Goal: Complete application form

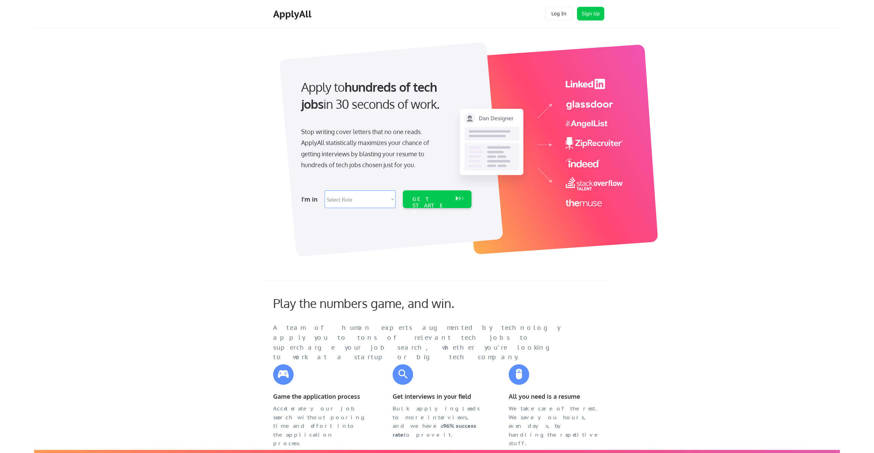
click at [392, 198] on select "Select Role Software Engineering Product Management Customer Success Sales UI/U…" at bounding box center [360, 199] width 71 height 18
select select ""hr_recruiting""
click at [435, 201] on div "GET STARTED" at bounding box center [430, 206] width 37 height 20
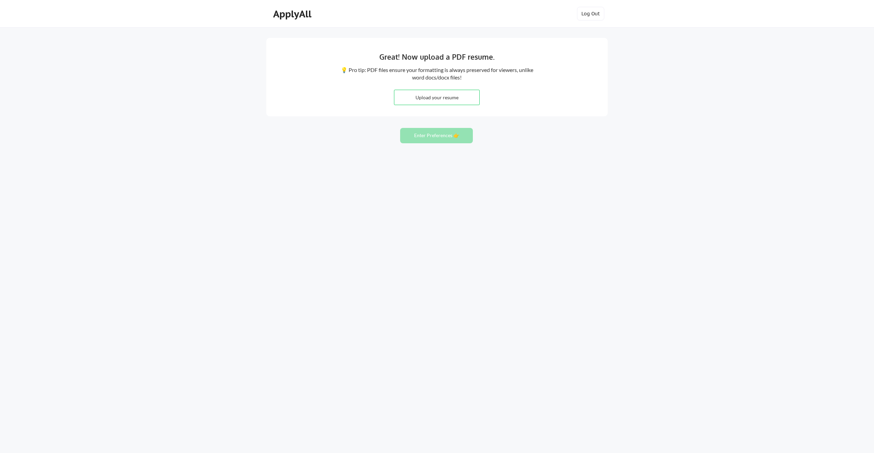
click at [431, 95] on input "file" at bounding box center [436, 97] width 85 height 15
click at [417, 99] on input "file" at bounding box center [436, 97] width 85 height 15
type input "C:\fakepath\Cori O'Shea_GTM Recruiter_3.11.25.pdf"
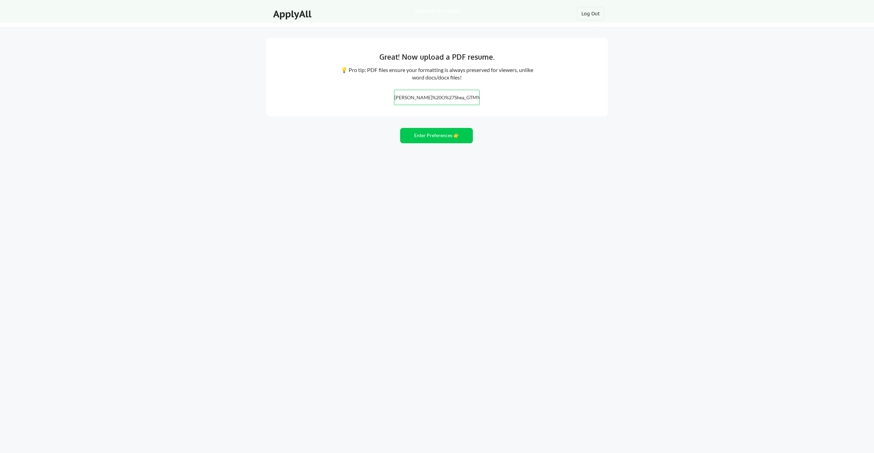
click at [476, 97] on input "file" at bounding box center [436, 97] width 85 height 15
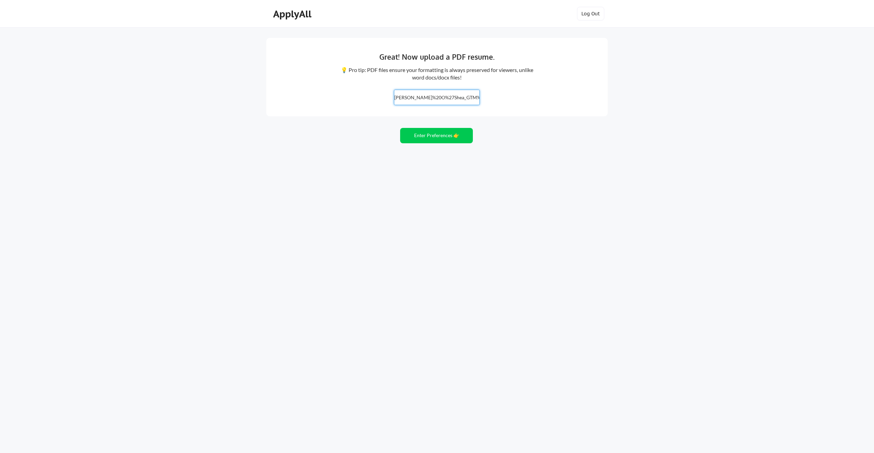
type input "C:\fakepath\Cori O'Shea_GTM Recruiter_3.11.25.pdf"
click at [444, 98] on input "file" at bounding box center [436, 97] width 85 height 15
type input "C:\fakepath\Cori O'Shea_GTM Recruiter_2025.pdf"
click at [438, 137] on button "Enter Preferences 👉" at bounding box center [436, 135] width 73 height 15
click at [428, 101] on input "file" at bounding box center [436, 97] width 85 height 15
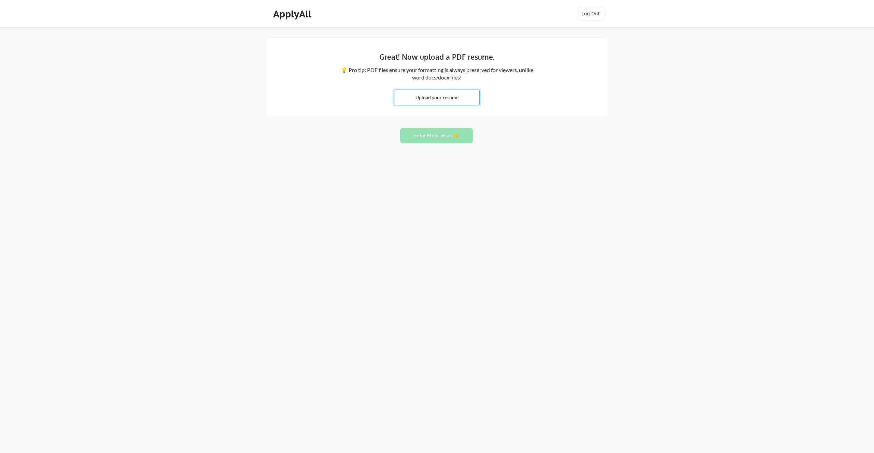
type input "C:\fakepath\Cori O'Shea_GTM Recruiter_2025.pdf"
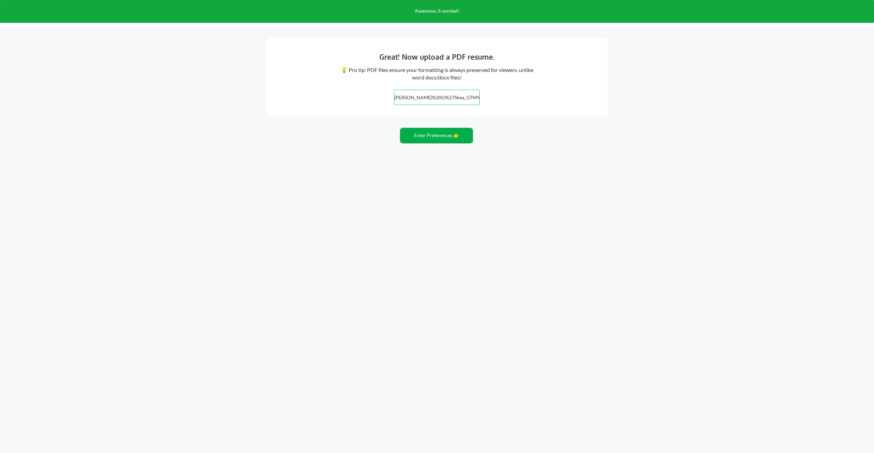
click at [434, 138] on button "Enter Preferences 👉" at bounding box center [436, 135] width 73 height 15
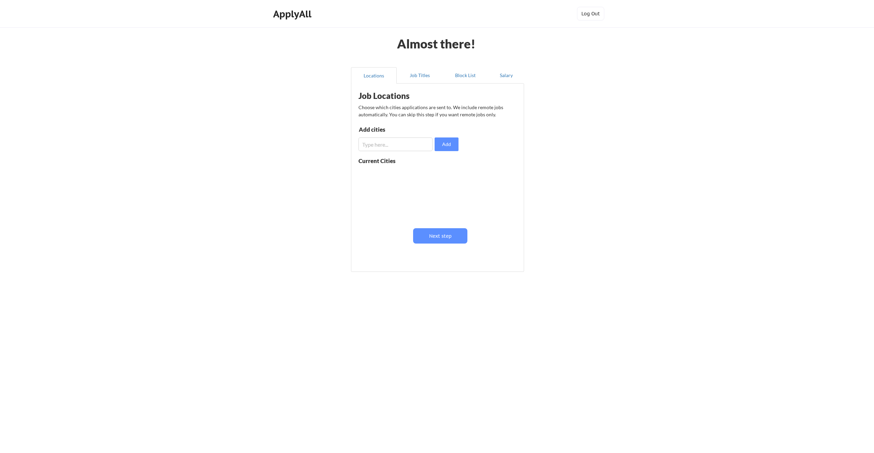
click at [416, 147] on input "input" at bounding box center [395, 145] width 74 height 14
click at [392, 148] on input "input" at bounding box center [395, 145] width 74 height 14
type input "Remote"
click at [440, 148] on button "Add" at bounding box center [447, 145] width 24 height 14
click at [372, 141] on input "input" at bounding box center [395, 145] width 74 height 14
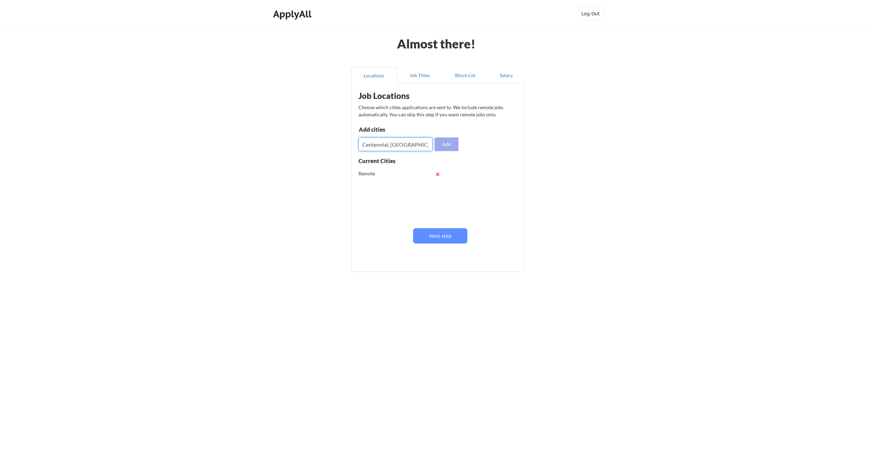
type input "Centennial, CO"
click at [447, 148] on button "Add" at bounding box center [447, 145] width 24 height 14
drag, startPoint x: 384, startPoint y: 147, endPoint x: 373, endPoint y: 198, distance: 52.1
click at [384, 147] on input "input" at bounding box center [395, 145] width 74 height 14
type input "Lone Tree, CO"
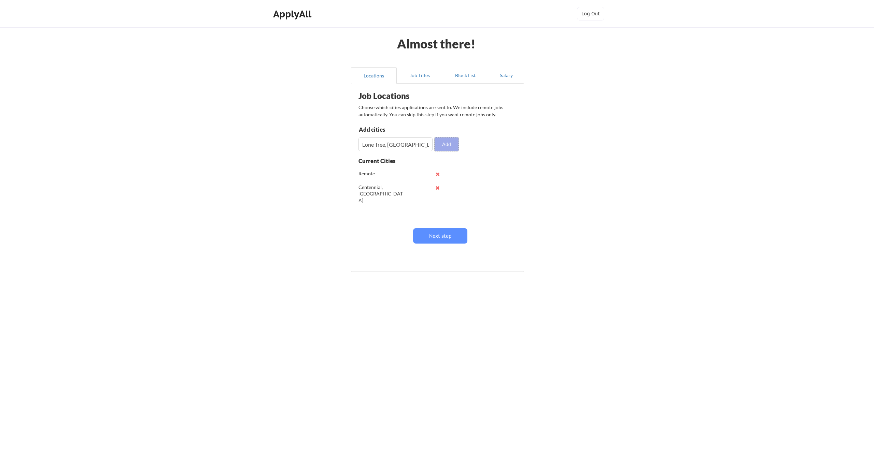
click at [449, 142] on button "Add" at bounding box center [447, 145] width 24 height 14
drag, startPoint x: 367, startPoint y: 145, endPoint x: 360, endPoint y: 155, distance: 11.8
click at [367, 145] on input "input" at bounding box center [395, 145] width 74 height 14
type input "Highlands Ranch, CO"
click at [456, 142] on button "Add" at bounding box center [447, 145] width 24 height 14
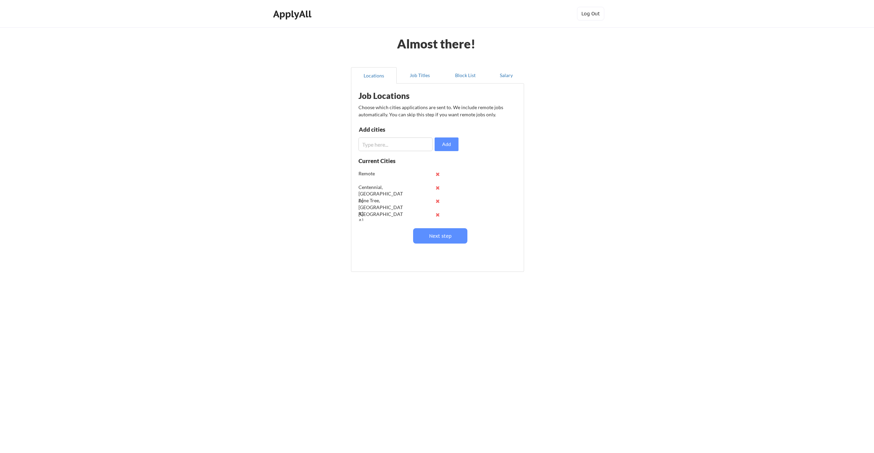
drag, startPoint x: 397, startPoint y: 143, endPoint x: 392, endPoint y: 156, distance: 13.8
click at [397, 143] on input "input" at bounding box center [395, 145] width 74 height 14
click at [424, 239] on button "Next step" at bounding box center [440, 235] width 54 height 15
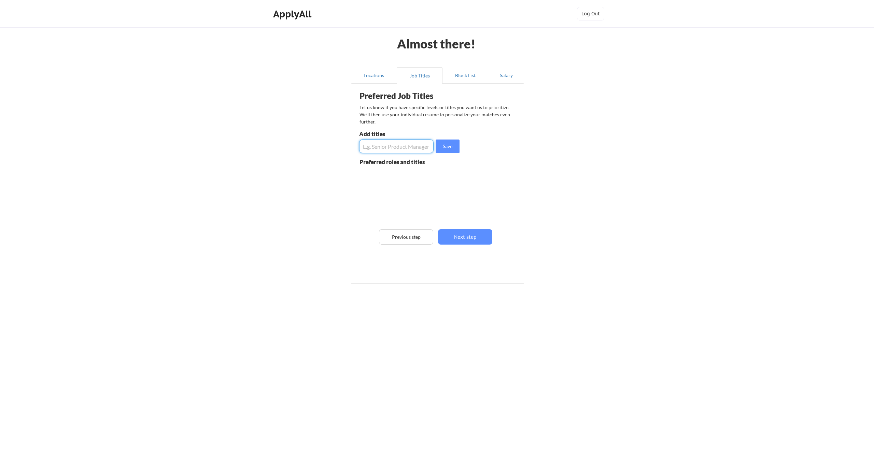
drag, startPoint x: 381, startPoint y: 148, endPoint x: 381, endPoint y: 155, distance: 6.8
click at [381, 148] on input "input" at bounding box center [396, 147] width 74 height 14
type input "Recruiter"
drag, startPoint x: 445, startPoint y: 145, endPoint x: 440, endPoint y: 144, distance: 5.1
click at [445, 145] on button "Save" at bounding box center [448, 147] width 24 height 14
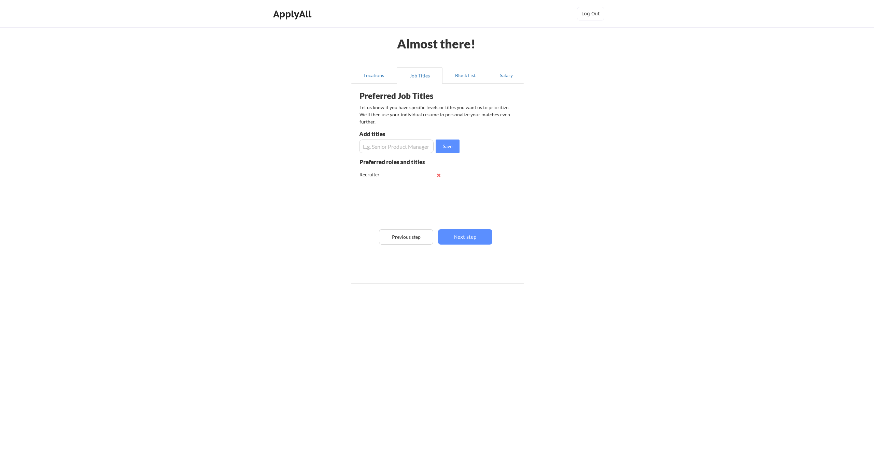
click at [400, 147] on input "input" at bounding box center [396, 147] width 74 height 14
type input "Senior Recruiter"
click at [452, 145] on button "Save" at bounding box center [448, 147] width 24 height 14
drag, startPoint x: 397, startPoint y: 149, endPoint x: 395, endPoint y: 165, distance: 15.5
click at [397, 149] on input "input" at bounding box center [396, 147] width 74 height 14
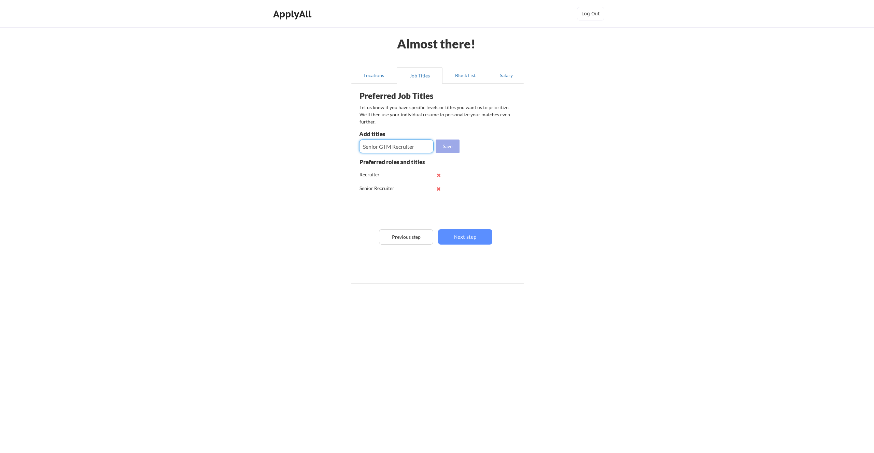
type input "Senior GTM Recruiter"
click at [448, 146] on button "Save" at bounding box center [448, 147] width 24 height 14
drag, startPoint x: 393, startPoint y: 145, endPoint x: 390, endPoint y: 166, distance: 21.0
click at [394, 146] on input "input" at bounding box center [396, 147] width 74 height 14
type input "Talent Acquisition Partner"
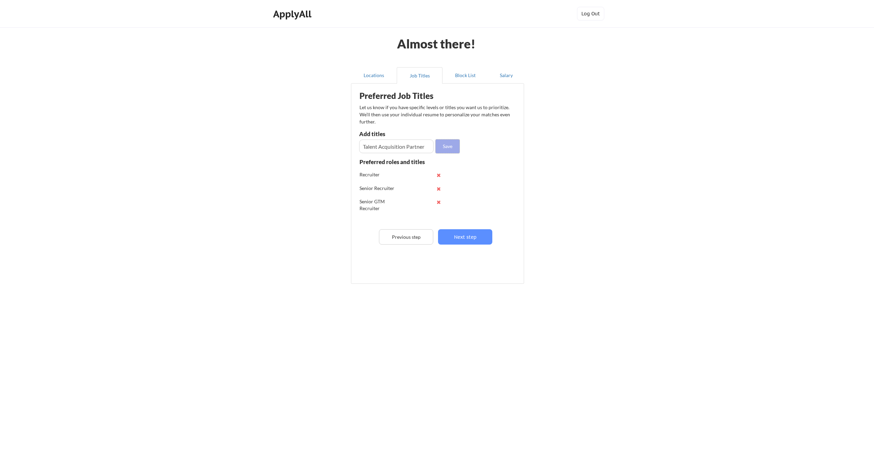
click at [445, 145] on button "Save" at bounding box center [448, 147] width 24 height 14
click at [390, 146] on input "input" at bounding box center [396, 147] width 74 height 14
click at [463, 233] on button "Next step" at bounding box center [465, 236] width 54 height 15
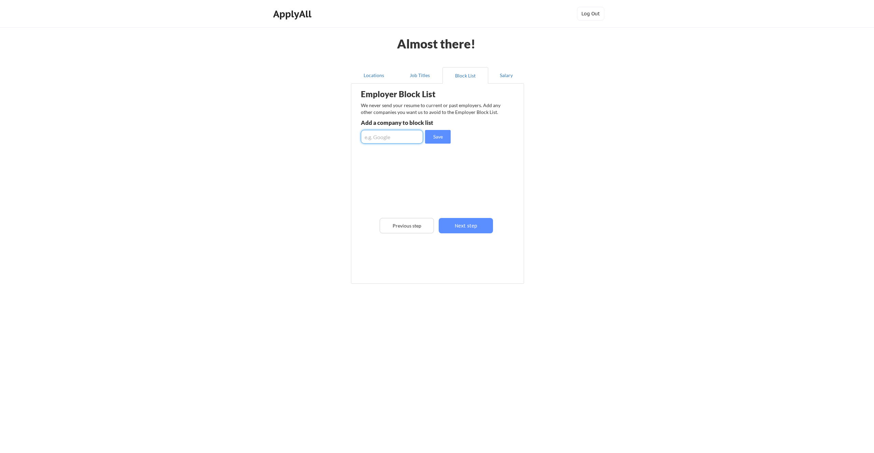
drag, startPoint x: 396, startPoint y: 135, endPoint x: 396, endPoint y: 140, distance: 4.5
click at [396, 136] on input "input" at bounding box center [392, 137] width 62 height 14
type input "Crowdstrike"
click at [436, 138] on button "Save" at bounding box center [438, 137] width 26 height 14
drag, startPoint x: 384, startPoint y: 140, endPoint x: 386, endPoint y: 144, distance: 4.8
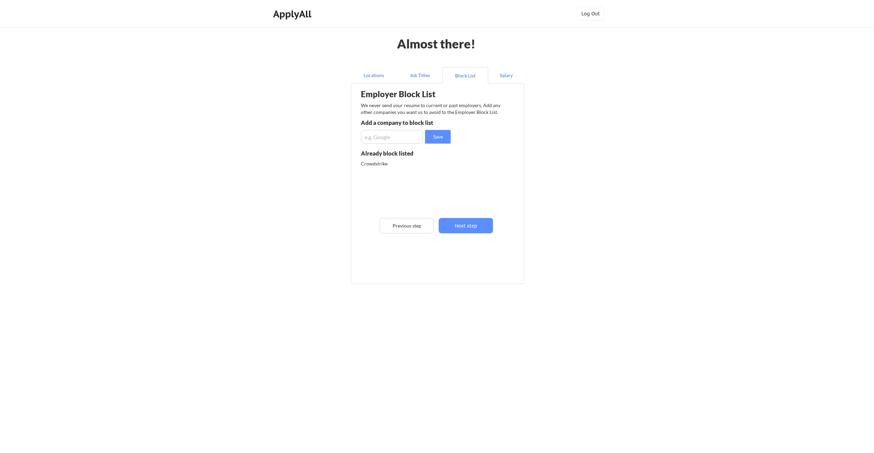
click at [385, 140] on input "input" at bounding box center [392, 137] width 62 height 14
type input "DataRobot"
click at [439, 137] on button "Save" at bounding box center [438, 137] width 26 height 14
drag, startPoint x: 401, startPoint y: 135, endPoint x: 401, endPoint y: 170, distance: 34.8
click at [401, 135] on input "input" at bounding box center [392, 137] width 62 height 14
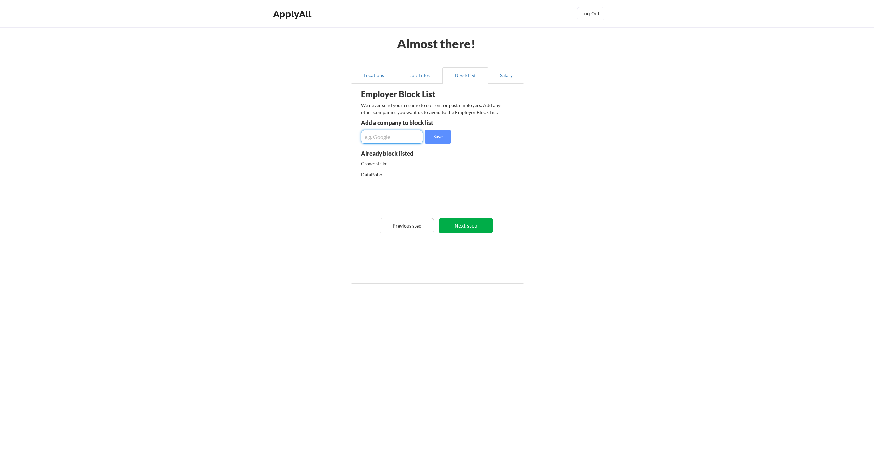
click at [461, 226] on button "Next step" at bounding box center [466, 225] width 54 height 15
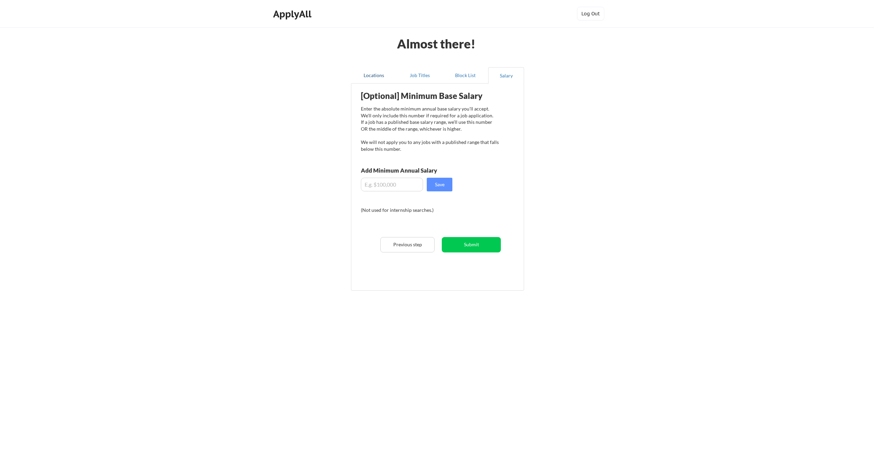
click at [372, 75] on button "Locations" at bounding box center [374, 75] width 46 height 16
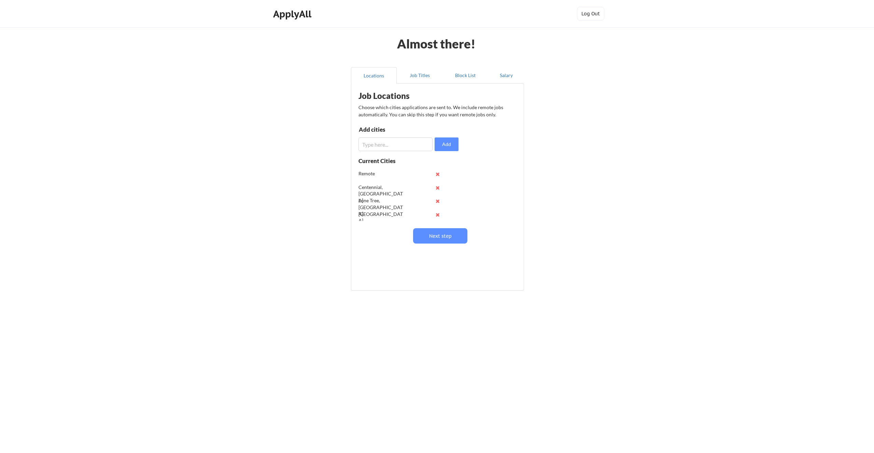
click at [438, 187] on button at bounding box center [437, 187] width 5 height 5
click at [437, 189] on button at bounding box center [437, 187] width 5 height 5
click at [437, 186] on button at bounding box center [437, 187] width 5 height 5
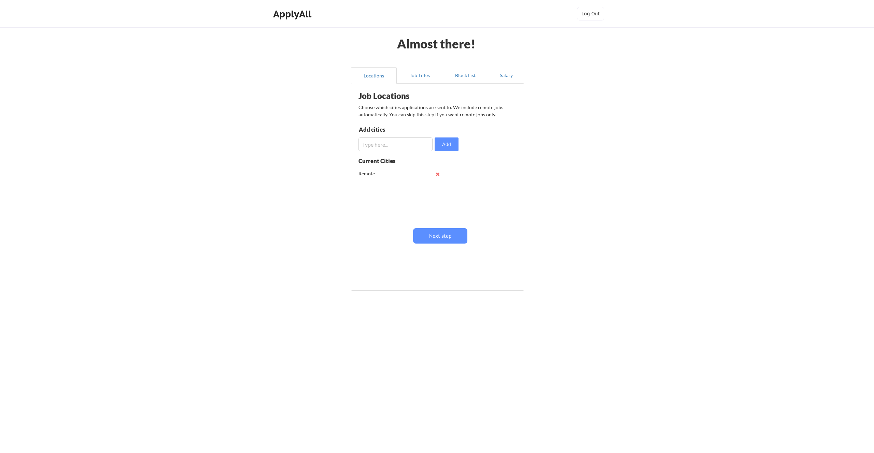
click at [387, 145] on input "input" at bounding box center [395, 145] width 74 height 14
type input "Hybrid"
click at [445, 145] on button "Add" at bounding box center [447, 145] width 24 height 14
click at [380, 145] on input "input" at bounding box center [395, 145] width 74 height 14
click at [436, 188] on button at bounding box center [437, 187] width 5 height 5
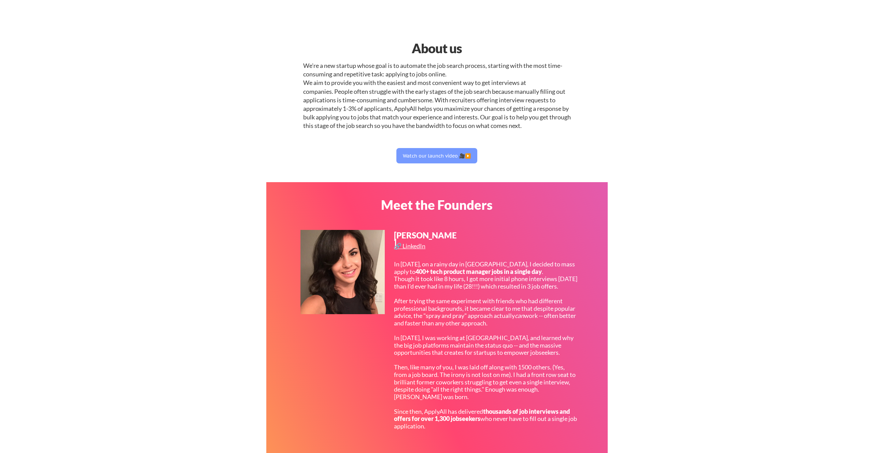
select select ""hr_recruiting""
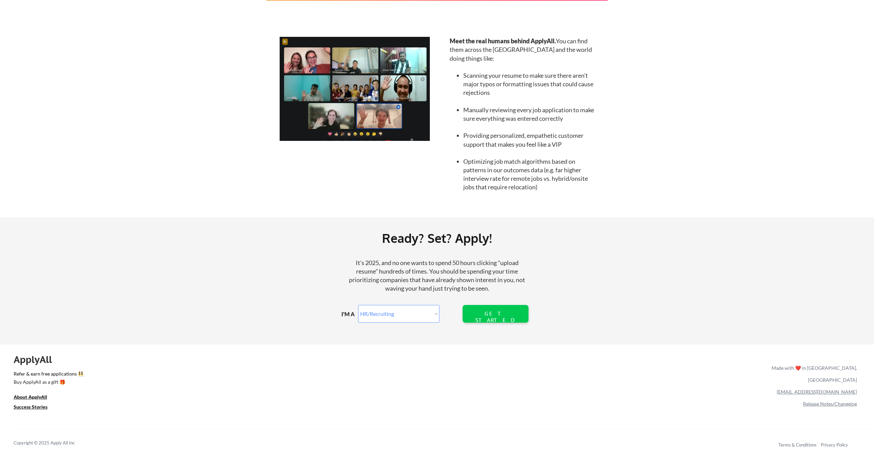
scroll to position [609, 0]
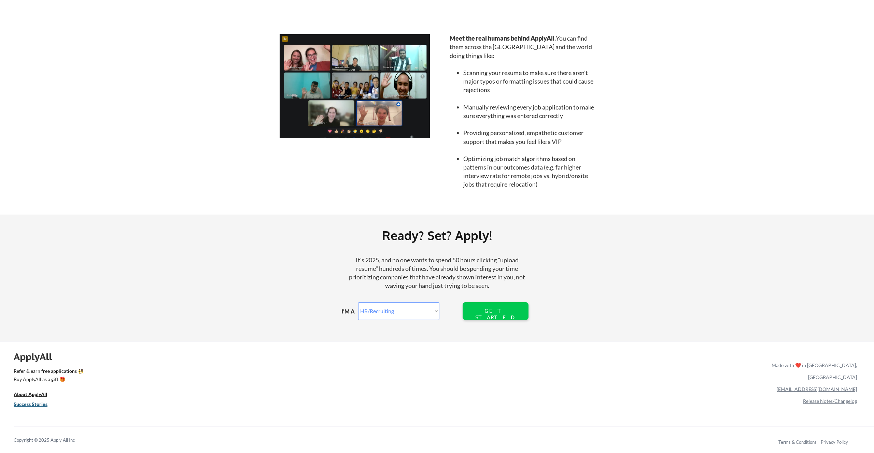
click at [38, 406] on u "Success Stories" at bounding box center [31, 404] width 34 height 6
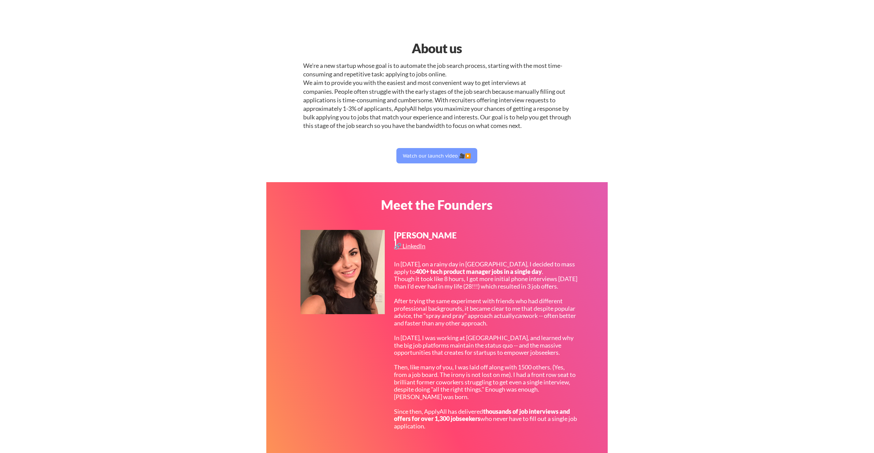
select select ""hr_recruiting""
click at [437, 155] on button "Watch our launch video 🎥▶️" at bounding box center [436, 155] width 81 height 15
